Goal: Find specific page/section: Find specific page/section

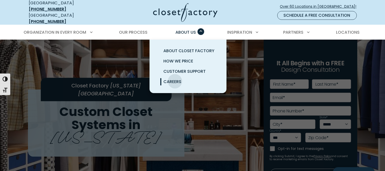
click at [175, 79] on span "Careers" at bounding box center [173, 82] width 18 height 6
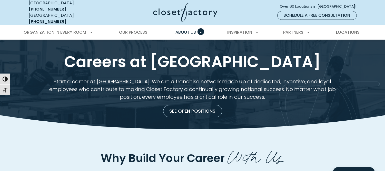
scroll to position [11, 0]
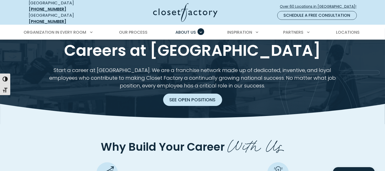
click at [201, 94] on link "See Open Positions" at bounding box center [192, 99] width 59 height 12
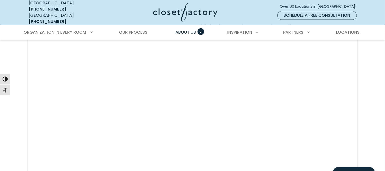
scroll to position [496, 0]
